Goal: Answer question/provide support: Share knowledge or assist other users

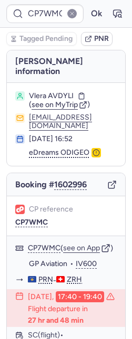
type input "CPJSCA"
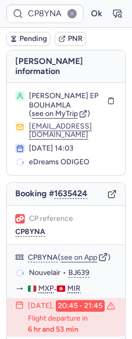
type input "CPMXFK"
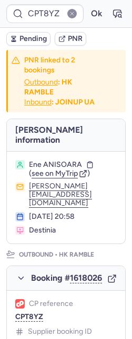
type input "CPK7YM"
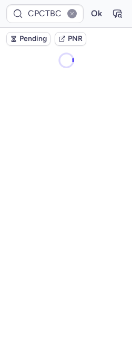
type input "CPXEIU"
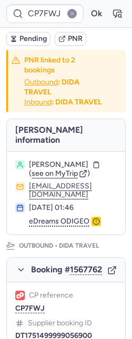
type input "CPXP4U"
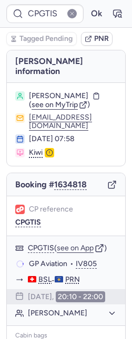
type input "CP7PX4"
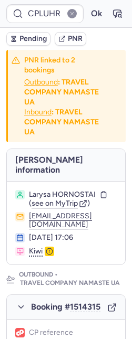
type input "CPSPLN"
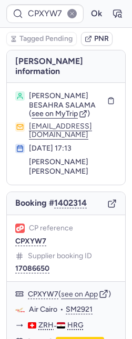
type input "CPYM7A"
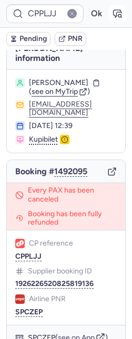
scroll to position [19, 0]
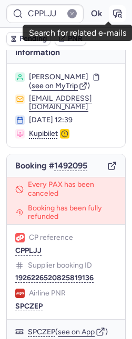
click at [112, 15] on icon "button" at bounding box center [117, 13] width 10 height 10
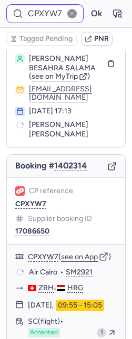
scroll to position [37, 0]
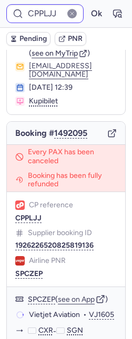
type input "CPXYW7"
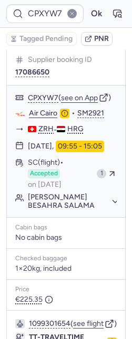
scroll to position [244, 0]
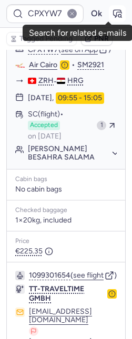
click at [113, 8] on button "button" at bounding box center [117, 13] width 17 height 17
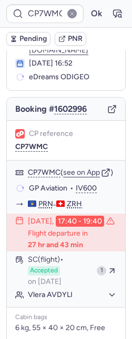
scroll to position [74, 0]
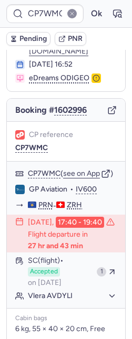
type input "CP2TWC"
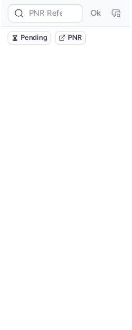
scroll to position [0, 0]
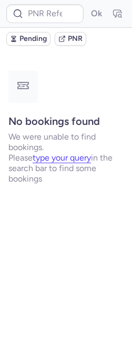
type input "CPIWYD"
type input "CP7WMC"
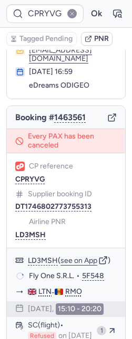
scroll to position [67, 0]
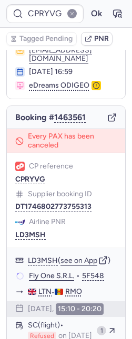
type input "AQJV9B"
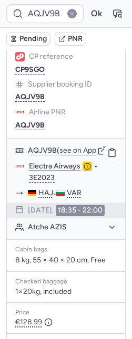
scroll to position [335, 0]
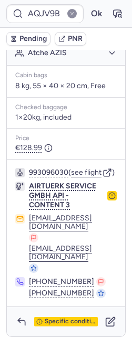
click at [108, 199] on icon "button" at bounding box center [111, 195] width 7 height 7
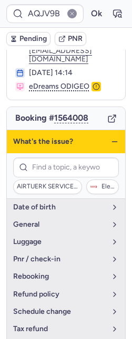
scroll to position [178, 0]
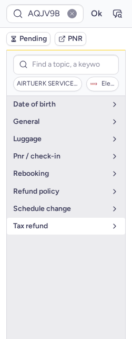
click at [39, 222] on span "tax refund" at bounding box center [59, 226] width 93 height 8
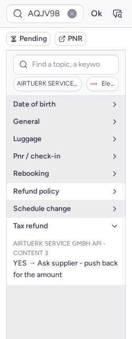
click at [50, 183] on button "refund policy" at bounding box center [66, 191] width 118 height 17
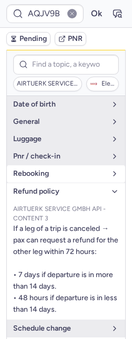
click at [47, 169] on span "rebooking" at bounding box center [59, 173] width 93 height 8
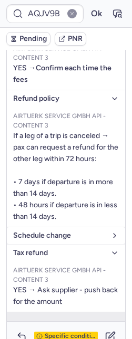
scroll to position [335, 0]
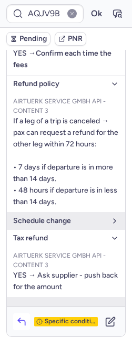
click at [17, 316] on icon "button" at bounding box center [21, 321] width 10 height 10
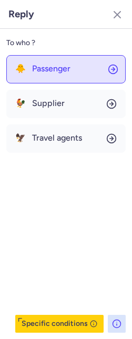
click at [37, 73] on button "🐥 Passenger" at bounding box center [65, 69] width 119 height 28
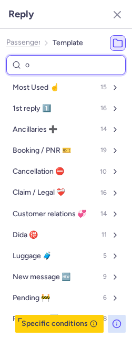
type input "on"
select select "en"
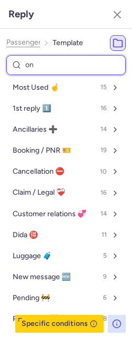
select select "en"
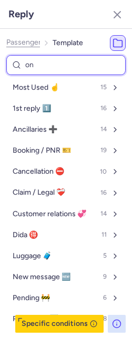
select select "en"
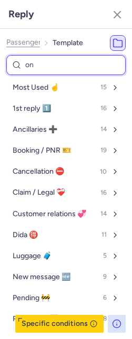
select select "en"
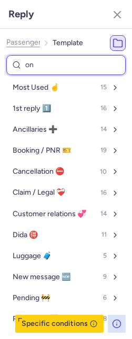
select select "en"
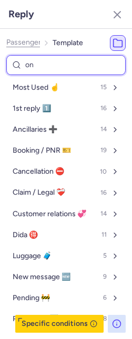
select select "en"
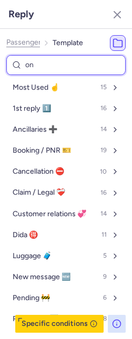
select select "en"
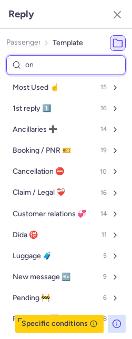
select select "en"
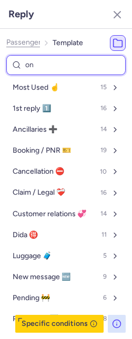
select select "en"
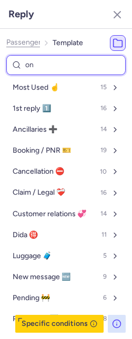
select select "en"
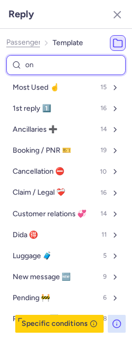
select select "en"
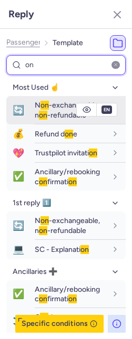
type input "on"
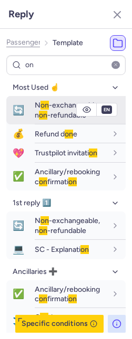
click at [35, 116] on span "N on -exchangeable, n on -refundable" at bounding box center [67, 110] width 65 height 18
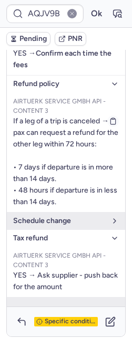
scroll to position [117, 0]
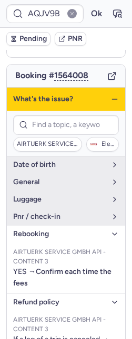
click at [110, 95] on icon "button" at bounding box center [114, 99] width 8 height 8
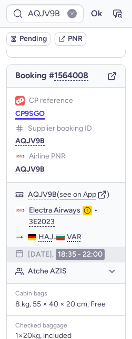
click at [30, 110] on button "CP9SGO" at bounding box center [29, 114] width 29 height 8
type input "CP9SGO"
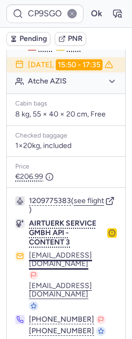
scroll to position [1030, 0]
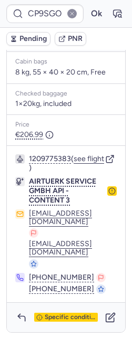
click at [109, 194] on circle "button" at bounding box center [112, 191] width 6 height 6
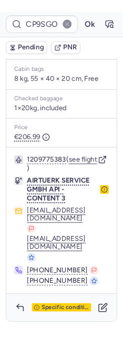
scroll to position [800, 0]
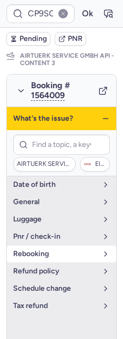
click at [38, 258] on span "rebooking" at bounding box center [55, 254] width 84 height 8
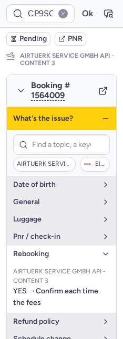
click at [99, 122] on div "What's the issue?" at bounding box center [61, 118] width 109 height 23
click at [101, 123] on icon "button" at bounding box center [105, 118] width 8 height 8
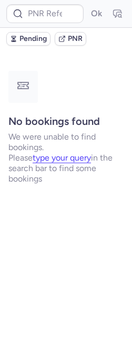
scroll to position [0, 0]
type input "CPL2Y6"
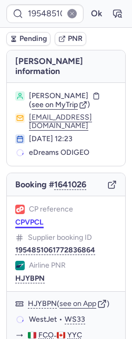
click at [22, 218] on button "CPVPCL" at bounding box center [29, 222] width 28 height 8
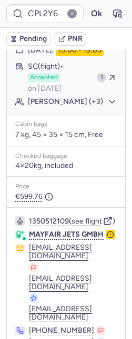
scroll to position [302, 0]
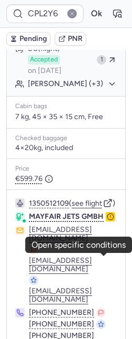
click at [106, 220] on icon "button" at bounding box center [109, 216] width 7 height 7
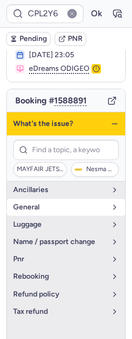
click at [74, 203] on button "general" at bounding box center [66, 207] width 118 height 17
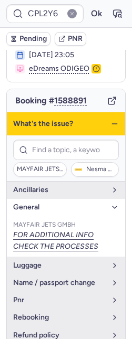
click at [110, 124] on icon "button" at bounding box center [114, 124] width 8 height 8
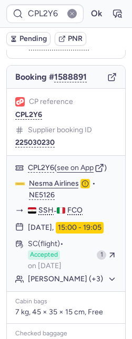
scroll to position [178, 0]
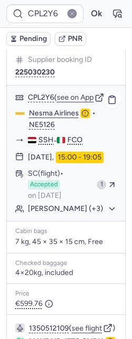
click at [68, 213] on button "[PERSON_NAME] (+3)" at bounding box center [72, 208] width 89 height 9
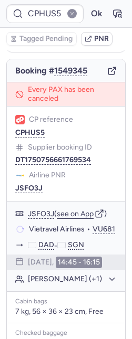
scroll to position [107, 0]
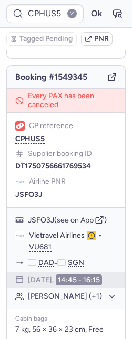
type input "CPDDFW"
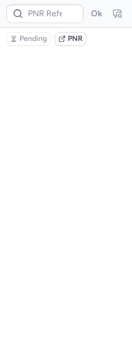
scroll to position [0, 0]
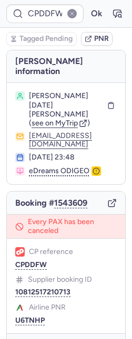
type input "CPRYVG"
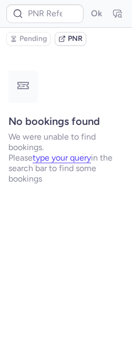
type input "CP9SGO"
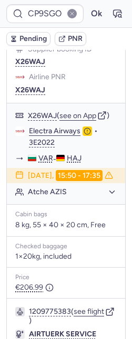
scroll to position [1030, 0]
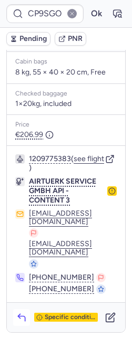
click at [24, 316] on icon "button" at bounding box center [21, 317] width 10 height 10
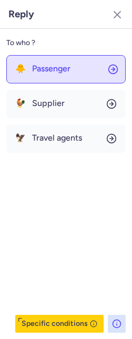
click at [32, 70] on span "Passenger" at bounding box center [51, 68] width 38 height 9
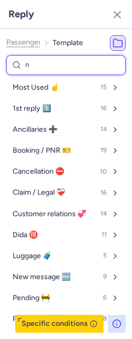
type input "no"
select select "en"
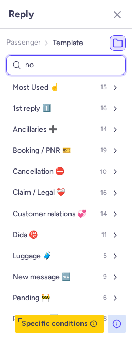
select select "en"
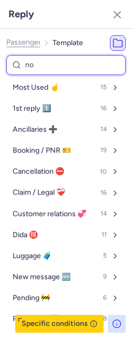
select select "en"
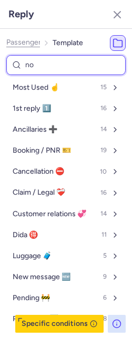
select select "en"
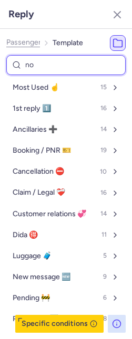
select select "en"
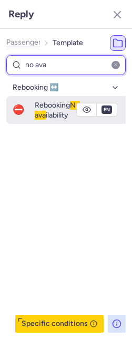
type input "no ava"
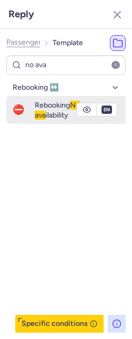
click at [56, 116] on span "Rebooking No ava ilability" at bounding box center [57, 110] width 45 height 18
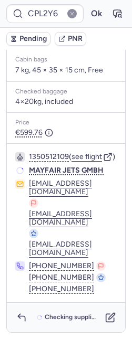
scroll to position [374, 0]
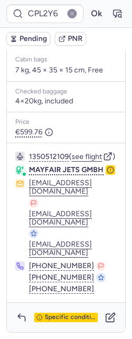
type input "CPIM7K"
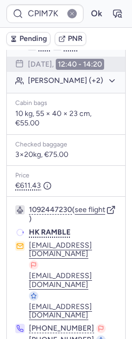
scroll to position [353, 0]
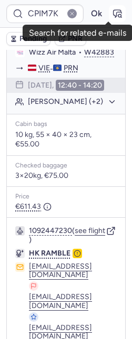
click at [112, 15] on icon "button" at bounding box center [117, 13] width 10 height 10
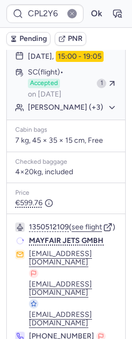
scroll to position [246, 0]
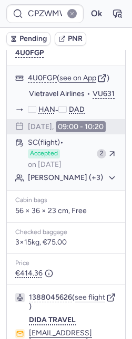
type input "CPRLAG"
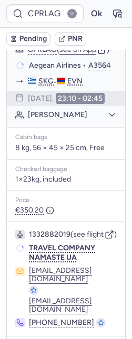
scroll to position [205, 0]
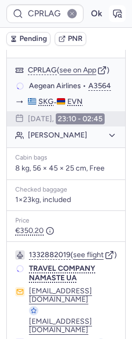
click at [112, 14] on icon "button" at bounding box center [117, 13] width 10 height 10
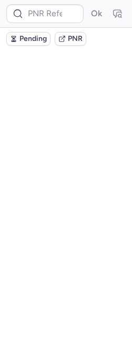
scroll to position [0, 0]
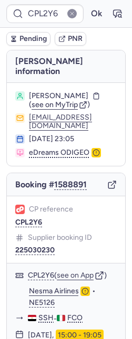
type input "CPZWMW"
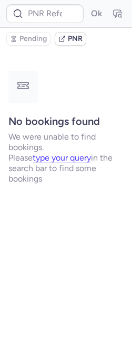
type input "CPRLAG"
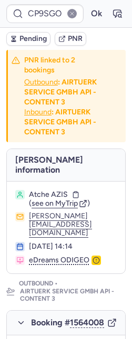
type input "CPZDGK"
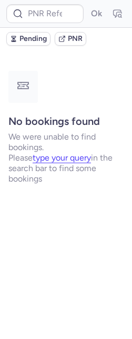
type input "CPL2Y6"
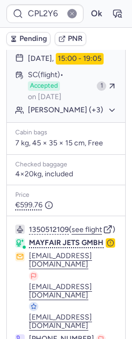
scroll to position [261, 0]
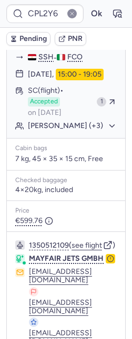
click at [77, 131] on button "[PERSON_NAME] (+3)" at bounding box center [72, 125] width 89 height 9
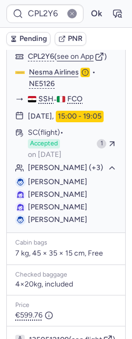
scroll to position [436, 0]
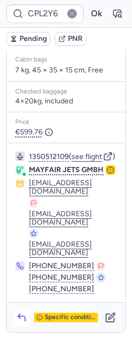
click at [15, 320] on button "button" at bounding box center [21, 317] width 17 height 17
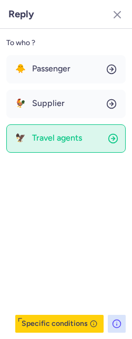
click at [39, 143] on button "🦅 Travel agents" at bounding box center [65, 138] width 119 height 28
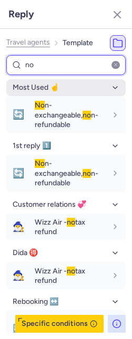
type input "n"
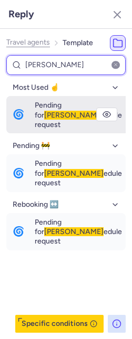
type input "[PERSON_NAME]"
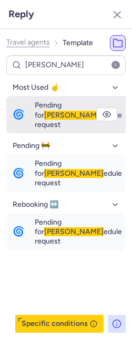
click at [31, 113] on button "🌀 Pending for [PERSON_NAME] edule request" at bounding box center [65, 114] width 119 height 37
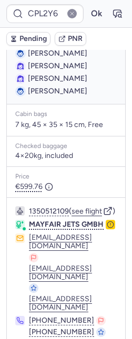
scroll to position [437, 0]
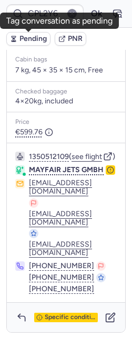
click at [17, 37] on button "Pending" at bounding box center [28, 39] width 44 height 14
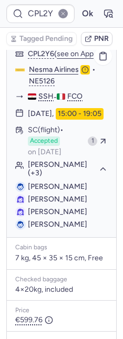
scroll to position [219, 0]
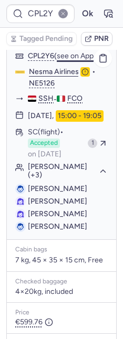
click at [65, 60] on button "see on App" at bounding box center [75, 56] width 37 height 8
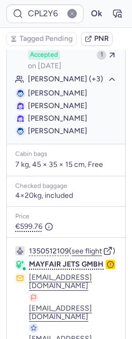
scroll to position [437, 0]
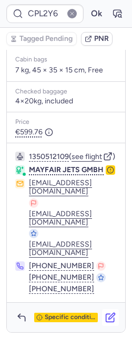
click at [109, 315] on icon "button" at bounding box center [112, 315] width 6 height 6
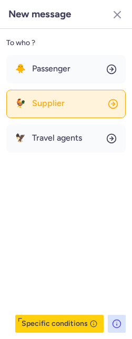
click at [58, 104] on span "Supplier" at bounding box center [48, 103] width 32 height 9
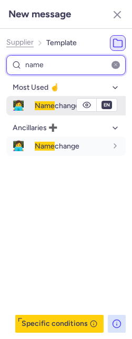
type input "name"
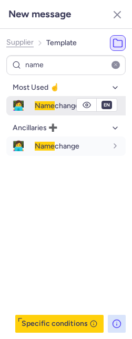
click at [56, 110] on div "Name change" at bounding box center [71, 105] width 72 height 9
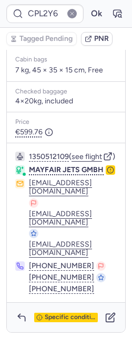
type input "CP9SGO"
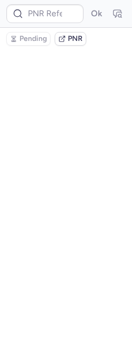
scroll to position [0, 0]
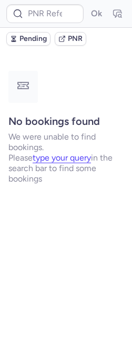
type input "CPL2Y6"
type input "CPZWMW"
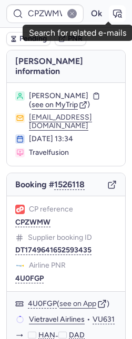
click at [109, 8] on button "button" at bounding box center [117, 13] width 17 height 17
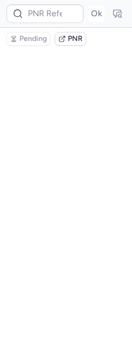
type input "CPZWMW"
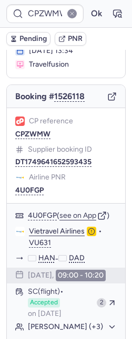
scroll to position [154, 0]
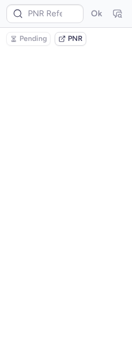
type input "CPZWMW"
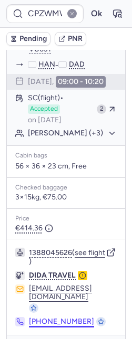
scroll to position [316, 0]
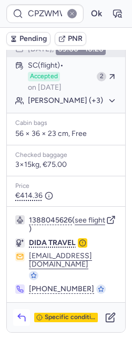
click at [19, 318] on polyline "button" at bounding box center [19, 315] width 2 height 4
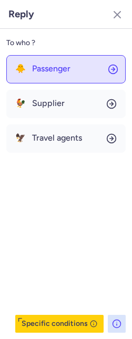
click at [50, 71] on span "Passenger" at bounding box center [51, 68] width 38 height 9
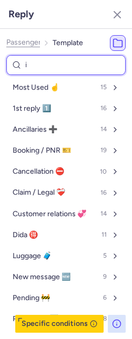
type input "id"
select select "en"
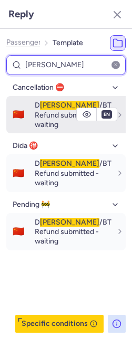
type input "[PERSON_NAME]"
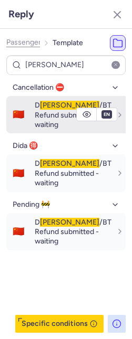
click at [29, 115] on button "🇨🇳 D [PERSON_NAME] /BT Refund submitted - waiting" at bounding box center [65, 114] width 119 height 37
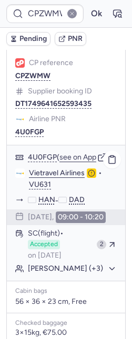
scroll to position [117, 0]
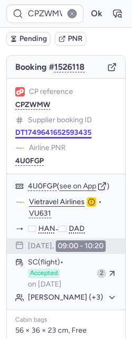
drag, startPoint x: 57, startPoint y: 137, endPoint x: 42, endPoint y: 137, distance: 15.2
click at [57, 137] on button "DT1749641652593435" at bounding box center [53, 132] width 76 height 8
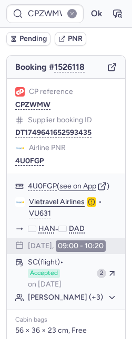
click at [29, 40] on span "Pending" at bounding box center [32, 39] width 27 height 8
type input "CP9SGO"
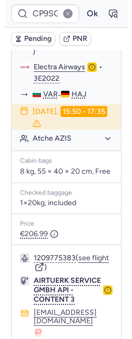
scroll to position [1030, 0]
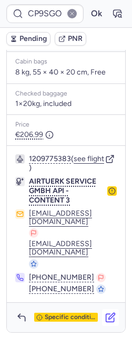
click at [105, 316] on icon "button" at bounding box center [110, 317] width 10 height 10
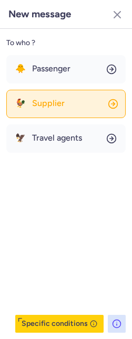
click at [60, 100] on span "Supplier" at bounding box center [48, 103] width 32 height 9
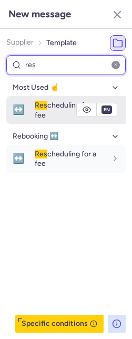
type input "res"
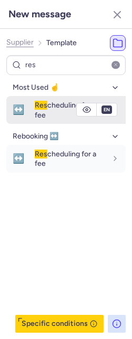
click at [30, 105] on button "↔️ Res cheduling for a fee" at bounding box center [65, 110] width 119 height 28
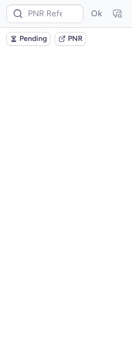
scroll to position [0, 0]
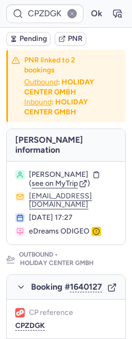
type input "CP9SGO"
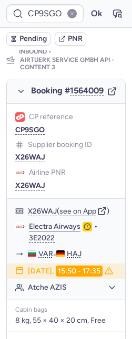
scroll to position [1030, 0]
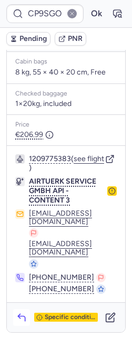
click at [23, 311] on button "button" at bounding box center [21, 317] width 17 height 17
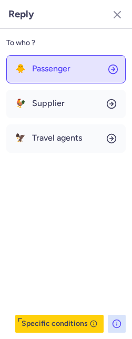
click at [47, 71] on span "Passenger" at bounding box center [51, 68] width 38 height 9
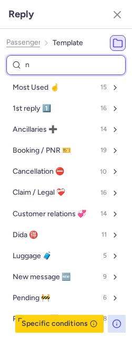
type input "nd"
select select "en"
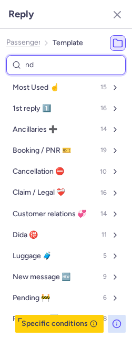
select select "en"
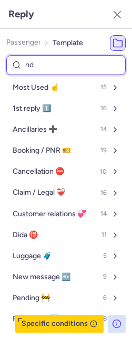
select select "en"
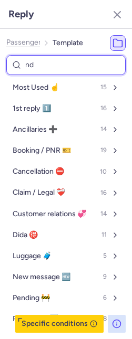
select select "en"
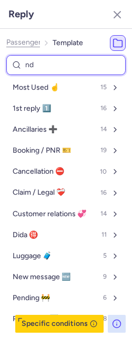
select select "en"
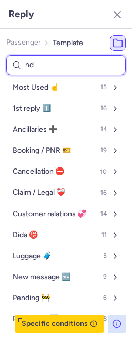
select select "en"
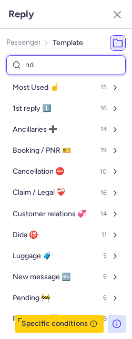
select select "en"
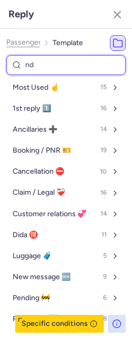
select select "en"
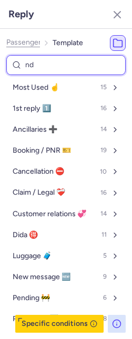
select select "en"
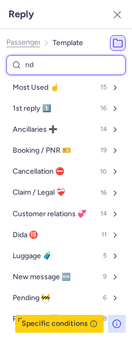
select select "en"
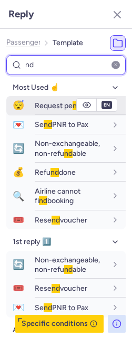
type input "nd"
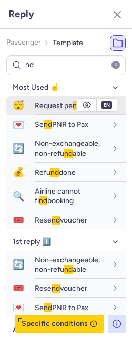
click at [41, 104] on span "Request pe nd ing" at bounding box center [63, 105] width 56 height 9
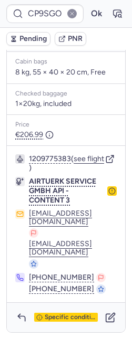
click at [32, 39] on span "Pending" at bounding box center [32, 39] width 27 height 8
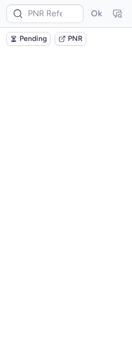
scroll to position [0, 0]
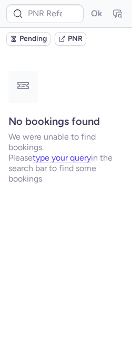
type input "CPZDGK"
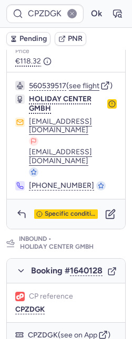
scroll to position [381, 0]
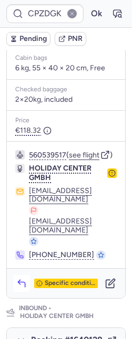
click at [21, 288] on icon "button" at bounding box center [21, 283] width 10 height 10
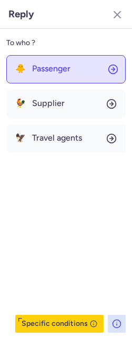
click at [46, 62] on button "🐥 Passenger" at bounding box center [65, 69] width 119 height 28
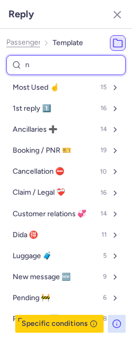
type input "no"
select select "de"
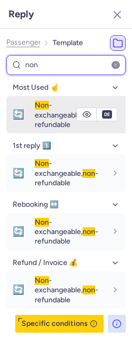
type input "non"
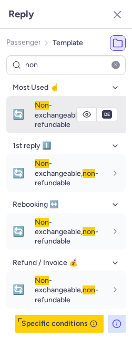
click at [41, 110] on div "Non -exchangeable, non -refundable" at bounding box center [71, 114] width 72 height 29
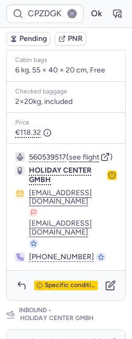
scroll to position [378, 0]
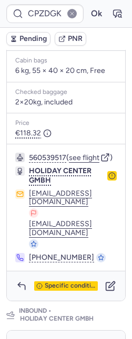
click at [56, 27] on time "07:40 - 10:00" at bounding box center [81, 22] width 50 height 12
click at [51, 43] on button "[PERSON_NAME] (+1)" at bounding box center [72, 38] width 89 height 9
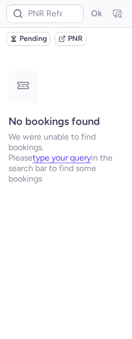
scroll to position [0, 0]
type input "CPA5NF"
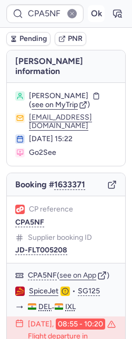
click at [93, 10] on button "Ok" at bounding box center [96, 13] width 17 height 17
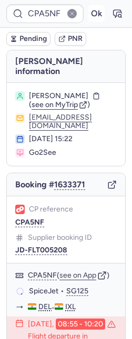
click at [89, 15] on button "Ok" at bounding box center [96, 13] width 17 height 17
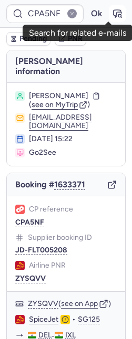
click at [112, 14] on icon "button" at bounding box center [117, 13] width 10 height 10
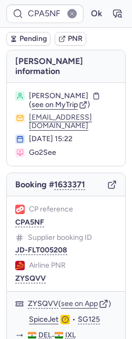
scroll to position [100, 0]
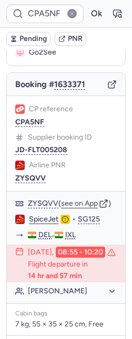
type input "CPMC3D"
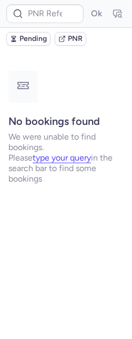
scroll to position [0, 0]
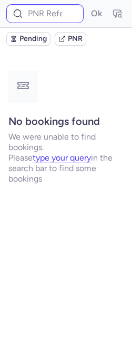
type input "CPVL7X"
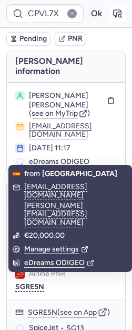
click at [112, 17] on icon "button" at bounding box center [117, 13] width 10 height 10
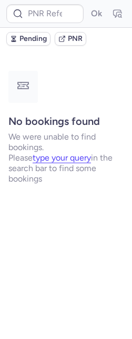
type input "CPVL7X"
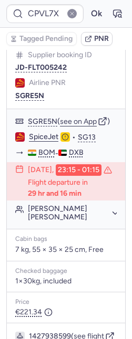
scroll to position [320, 0]
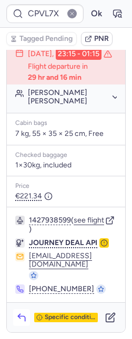
click at [25, 317] on icon "button" at bounding box center [21, 318] width 7 height 5
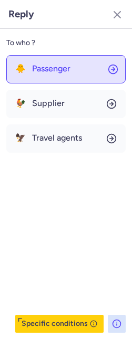
click at [47, 65] on span "Passenger" at bounding box center [51, 68] width 38 height 9
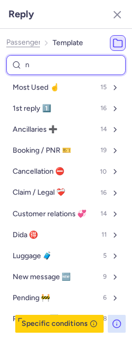
type input "nr"
select select "en"
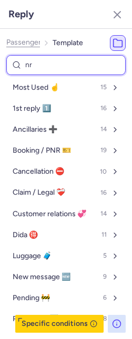
select select "en"
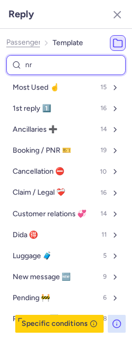
select select "en"
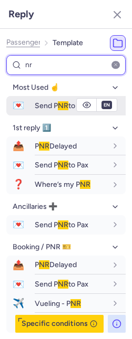
type input "nr"
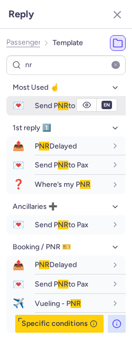
click at [35, 110] on div "Send P NR to Pax" at bounding box center [80, 105] width 91 height 18
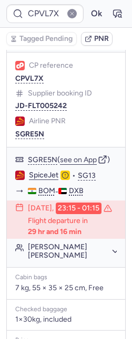
scroll to position [93, 0]
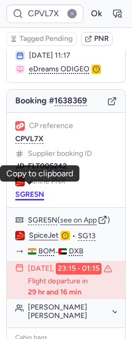
click at [32, 190] on button "SGRE5N" at bounding box center [29, 194] width 29 height 8
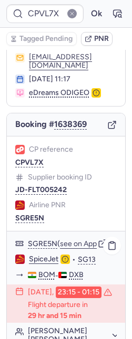
scroll to position [74, 0]
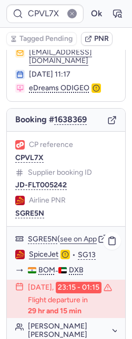
click at [40, 256] on link "SpiceJet" at bounding box center [43, 254] width 29 height 9
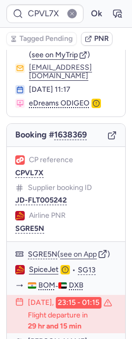
scroll to position [123, 0]
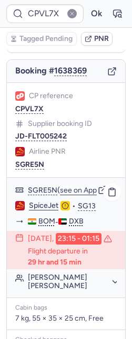
type input "CPMC3D"
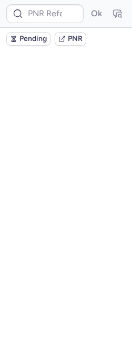
scroll to position [0, 0]
